Goal: Information Seeking & Learning: Learn about a topic

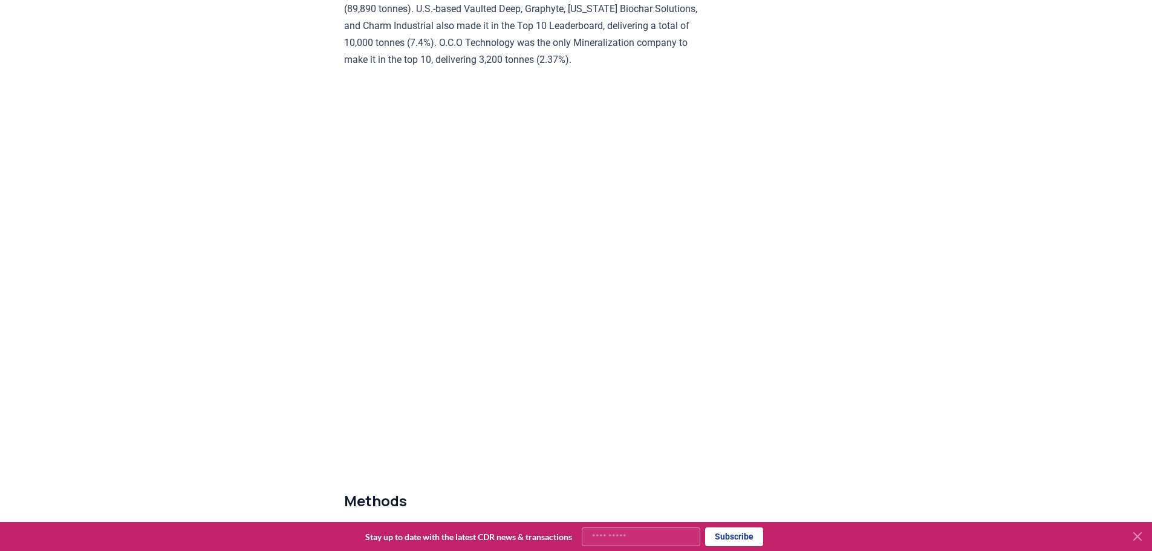
scroll to position [4595, 0]
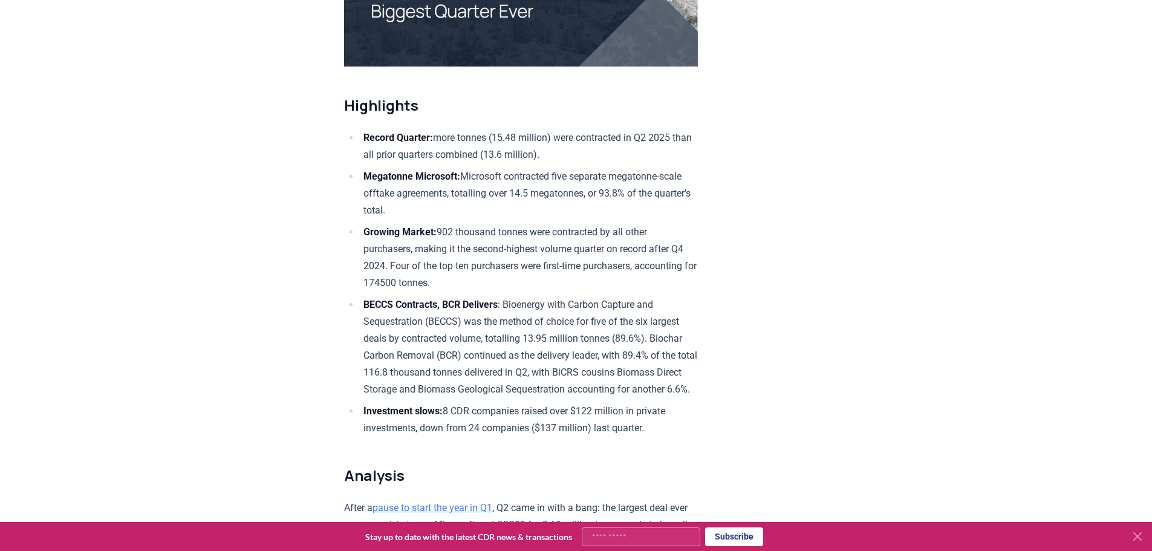
scroll to position [363, 0]
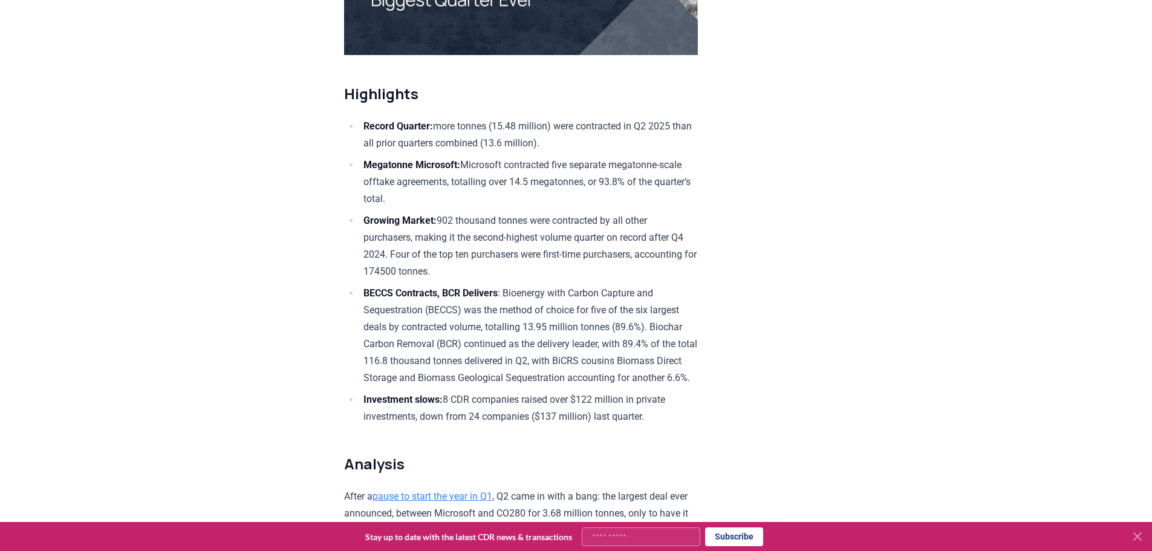
click at [380, 143] on li "Record Quarter: more tonnes (15.48 million) were contracted in Q2 2025 than all…" at bounding box center [529, 135] width 338 height 34
click at [396, 143] on li "Record Quarter: more tonnes (15.48 million) were contracted in Q2 2025 than all…" at bounding box center [529, 135] width 338 height 34
click at [455, 152] on ul "Record Quarter: more tonnes (15.48 million) were contracted in Q2 2025 than all…" at bounding box center [521, 271] width 354 height 307
click at [372, 134] on li "Record Quarter: more tonnes (15.48 million) were contracted in Q2 2025 than all…" at bounding box center [529, 135] width 338 height 34
drag, startPoint x: 353, startPoint y: 139, endPoint x: 609, endPoint y: 139, distance: 256.4
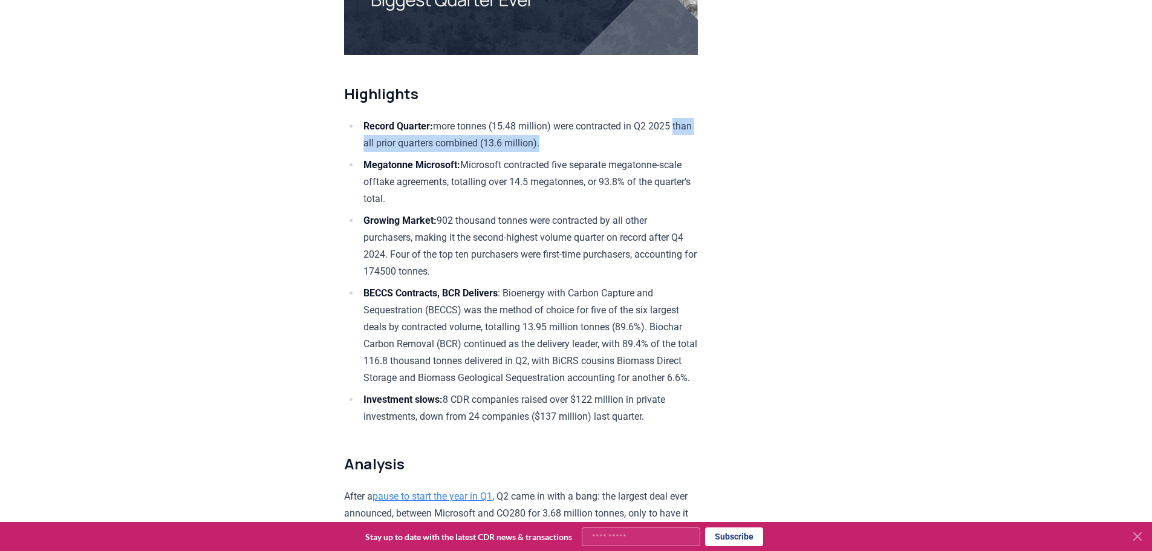
click at [609, 139] on ul "Record Quarter: more tonnes (15.48 million) were contracted in Q2 2025 than all…" at bounding box center [521, 271] width 354 height 307
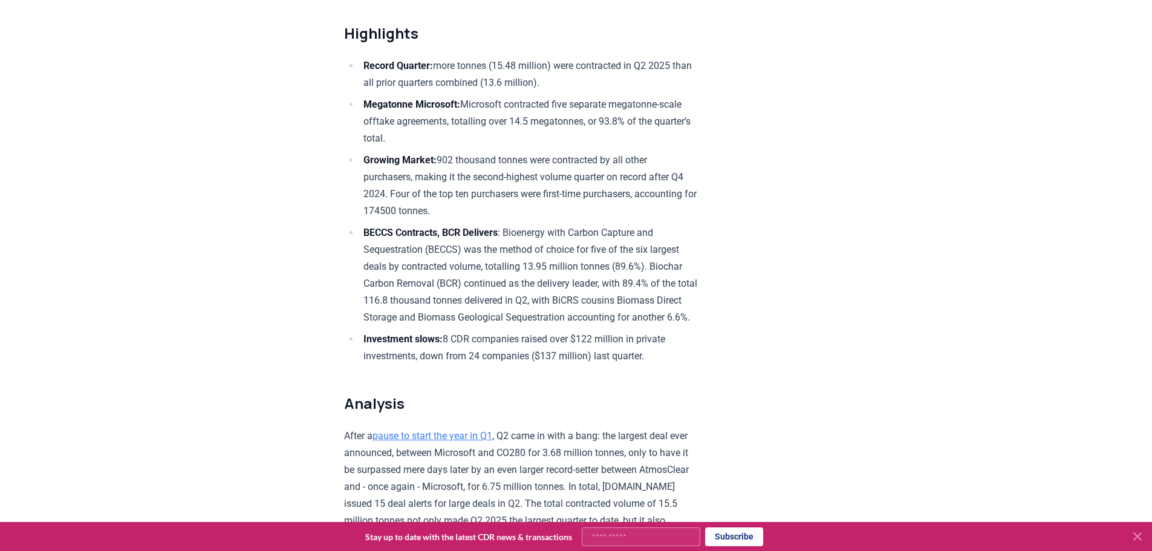
click at [453, 163] on li "Growing Market: 902 thousand tonnes were contracted by all other purchasers, ma…" at bounding box center [529, 186] width 338 height 68
click at [438, 132] on li "Megatonne Microsoft: Microsoft contracted five separate megatonne-scale offtake…" at bounding box center [529, 121] width 338 height 51
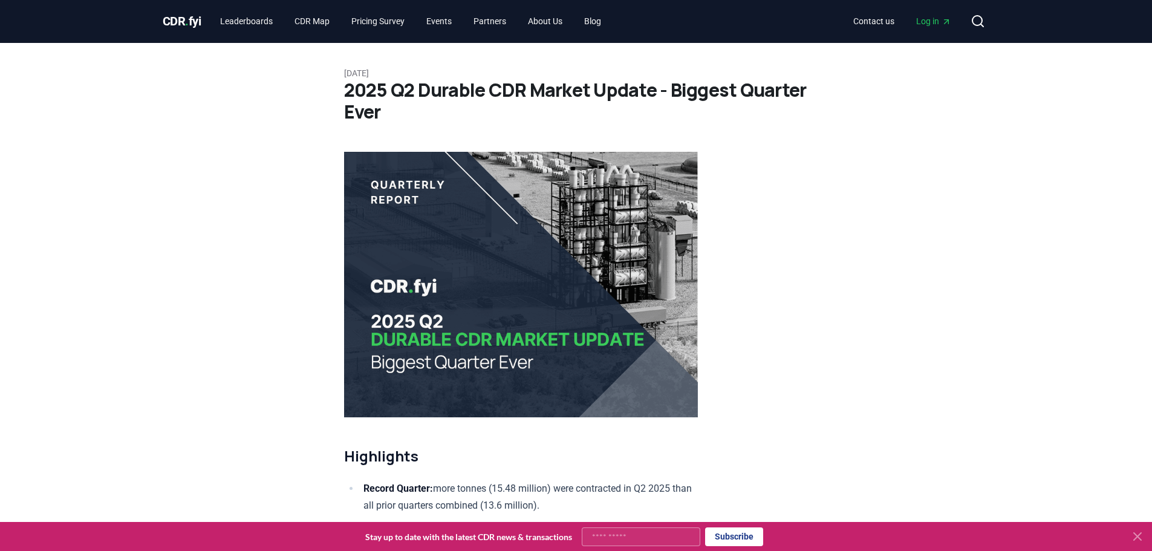
scroll to position [0, 0]
